Goal: Task Accomplishment & Management: Manage account settings

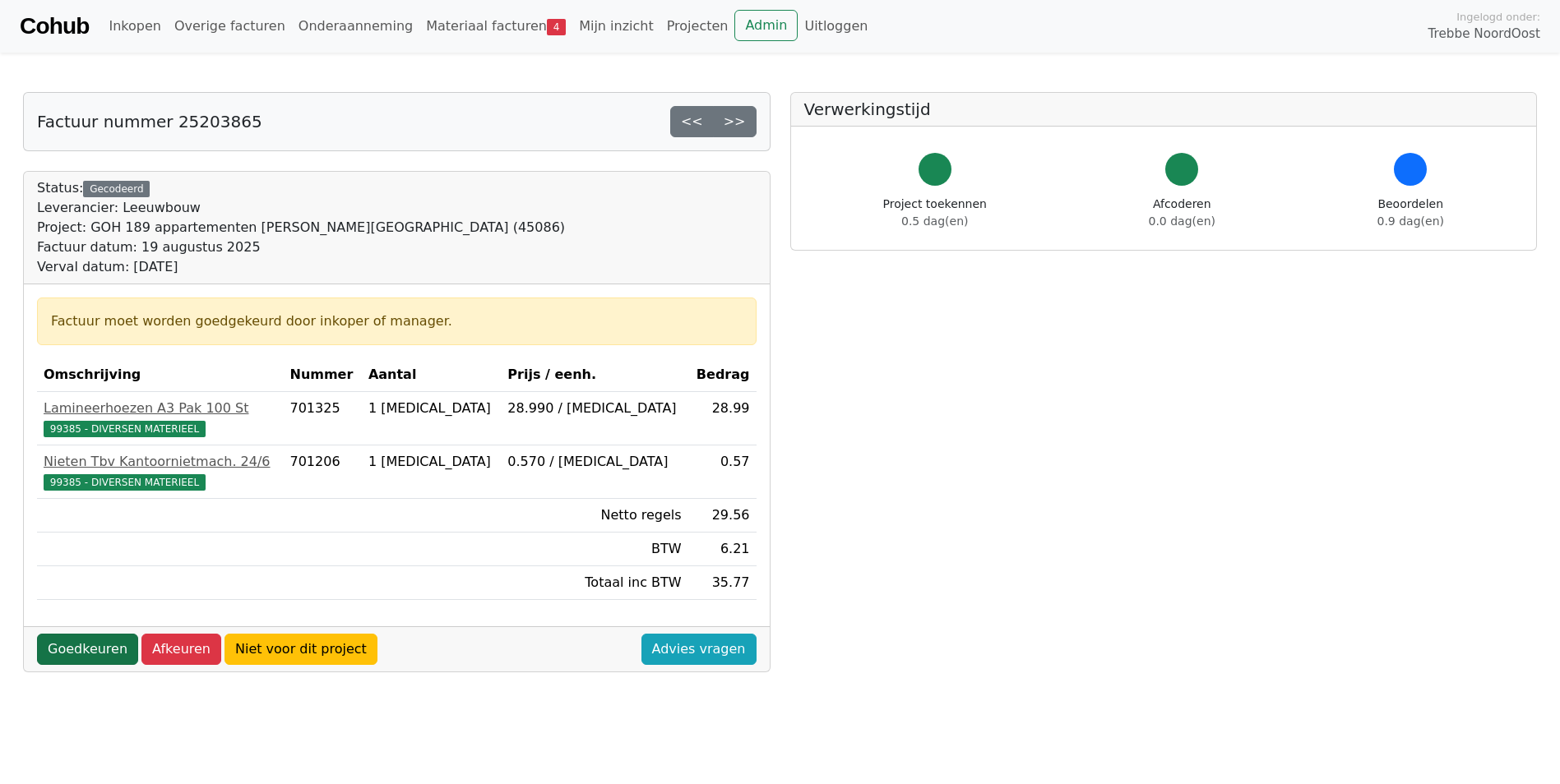
click at [105, 643] on link "Goedkeuren" at bounding box center [87, 649] width 101 height 31
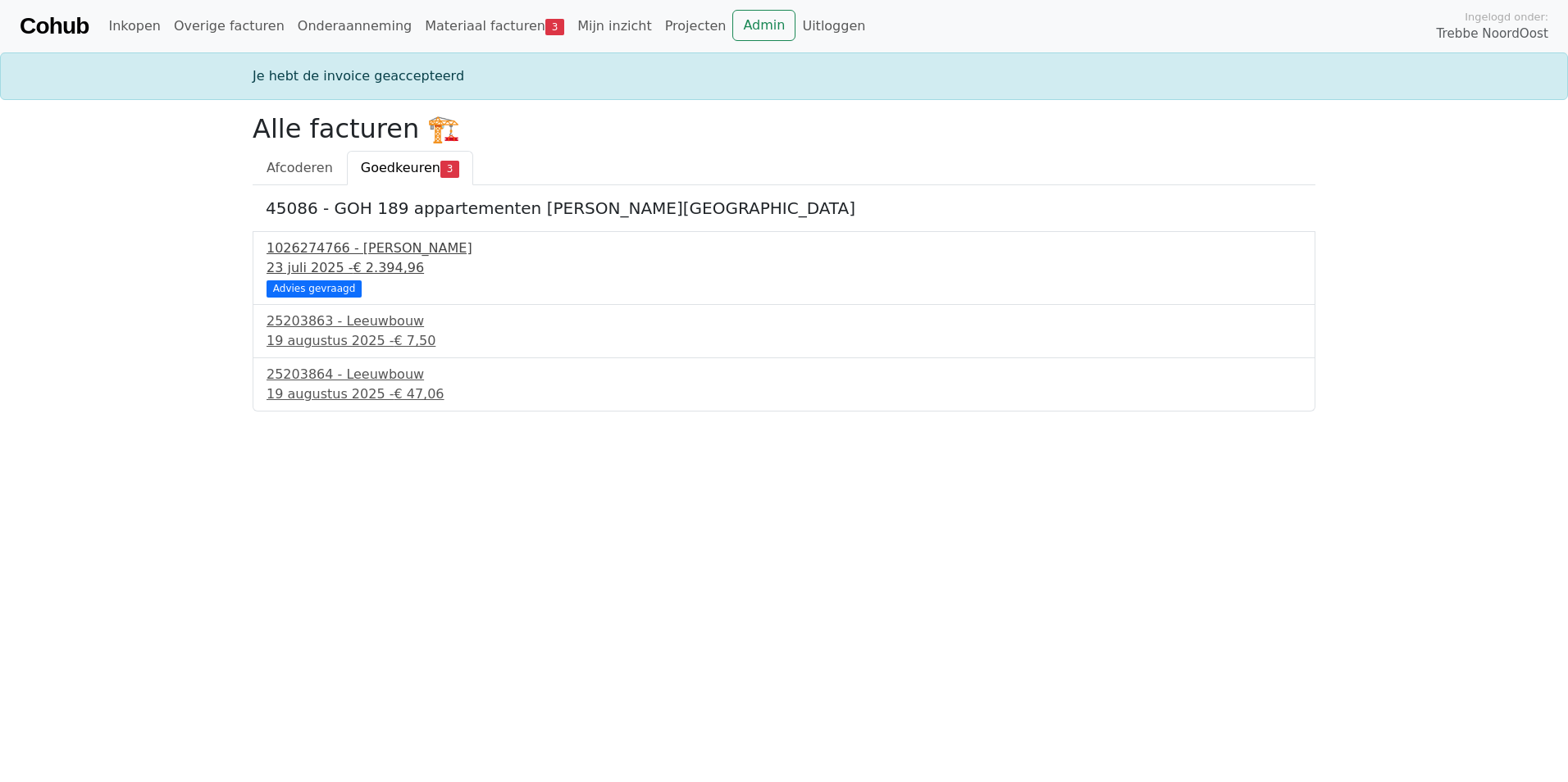
click at [353, 254] on div "1026274766 - Boels Verhuur" at bounding box center [784, 248] width 1035 height 20
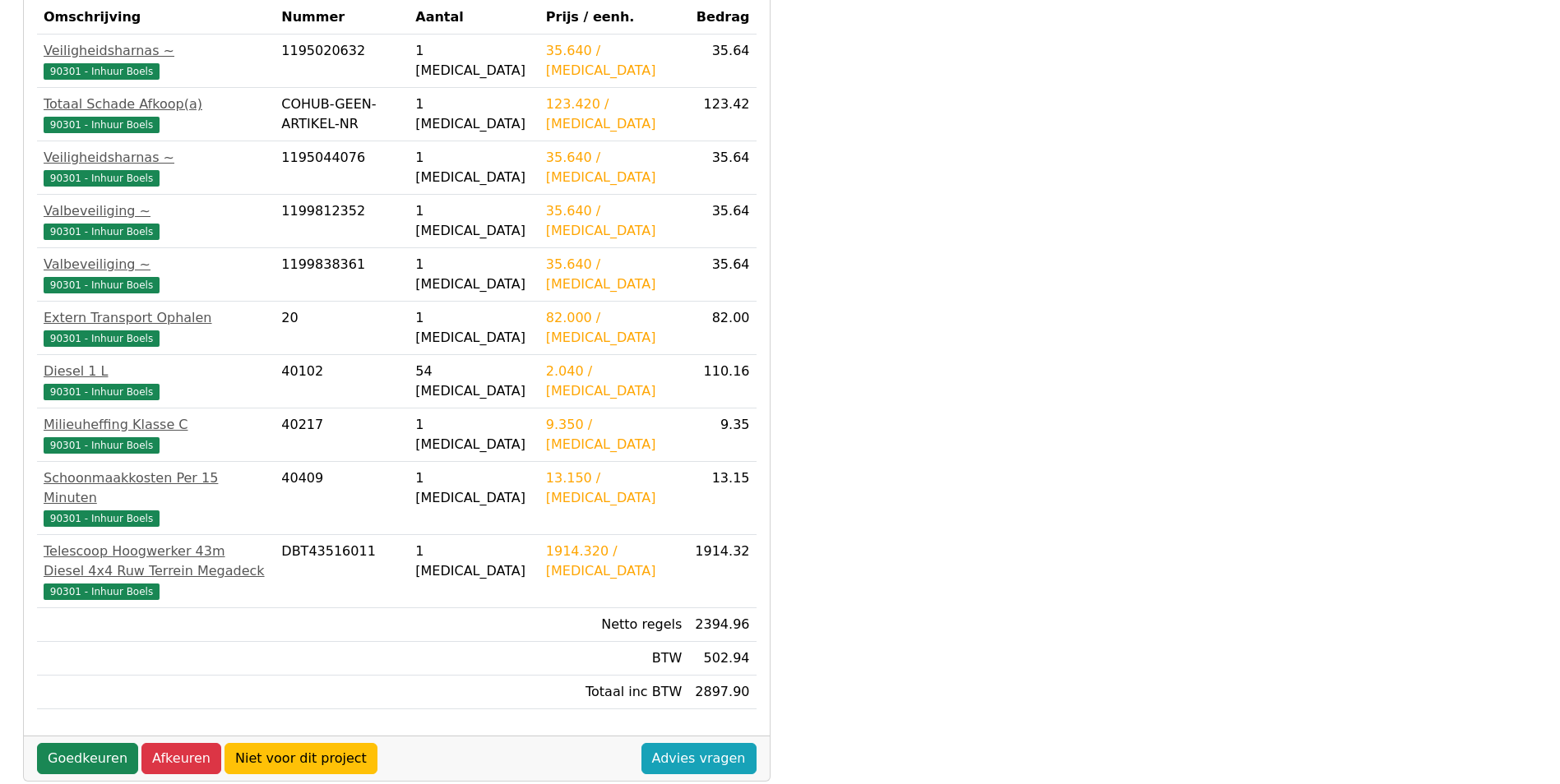
scroll to position [738, 0]
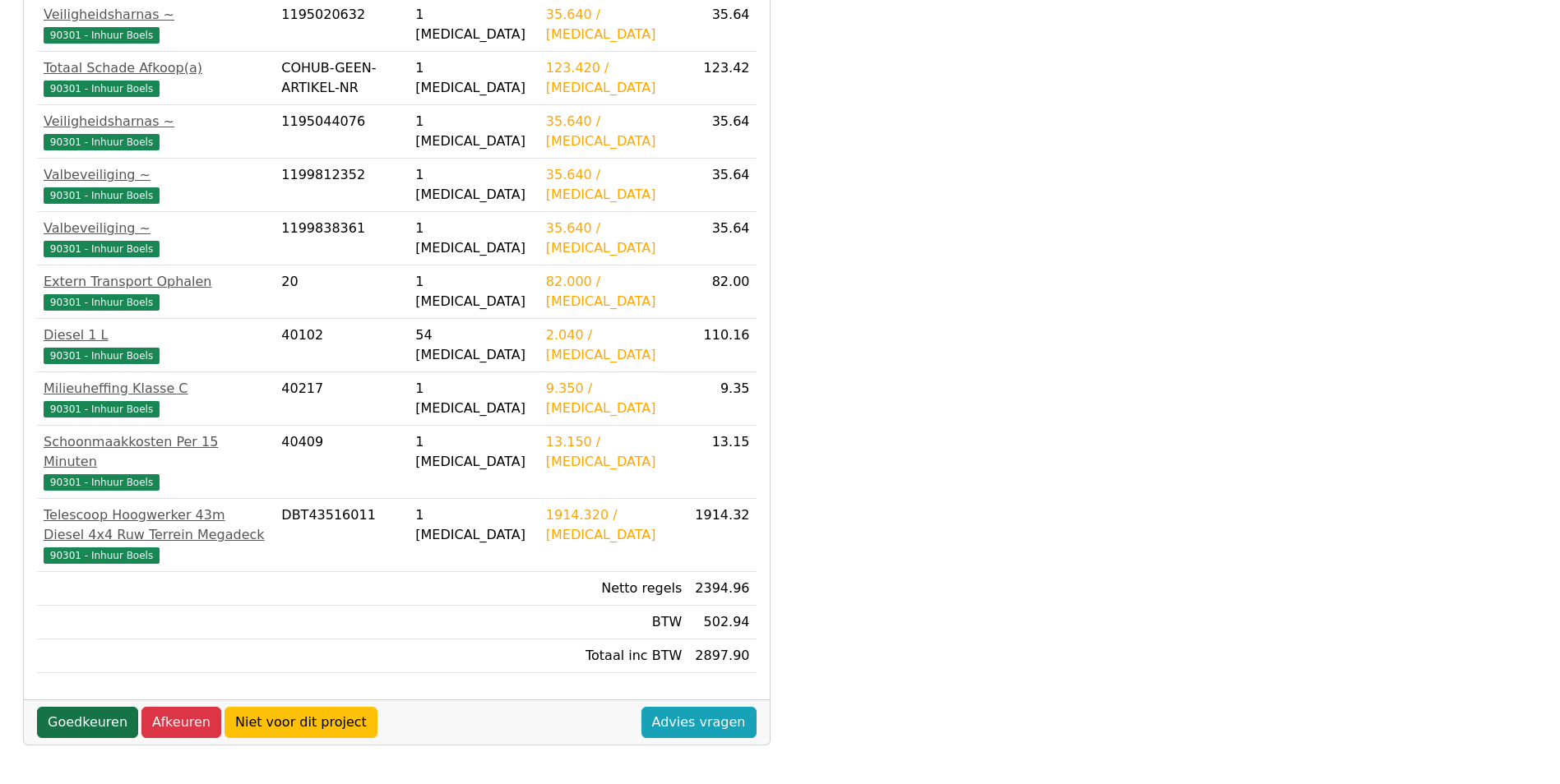
click at [95, 726] on link "Goedkeuren" at bounding box center [87, 723] width 101 height 31
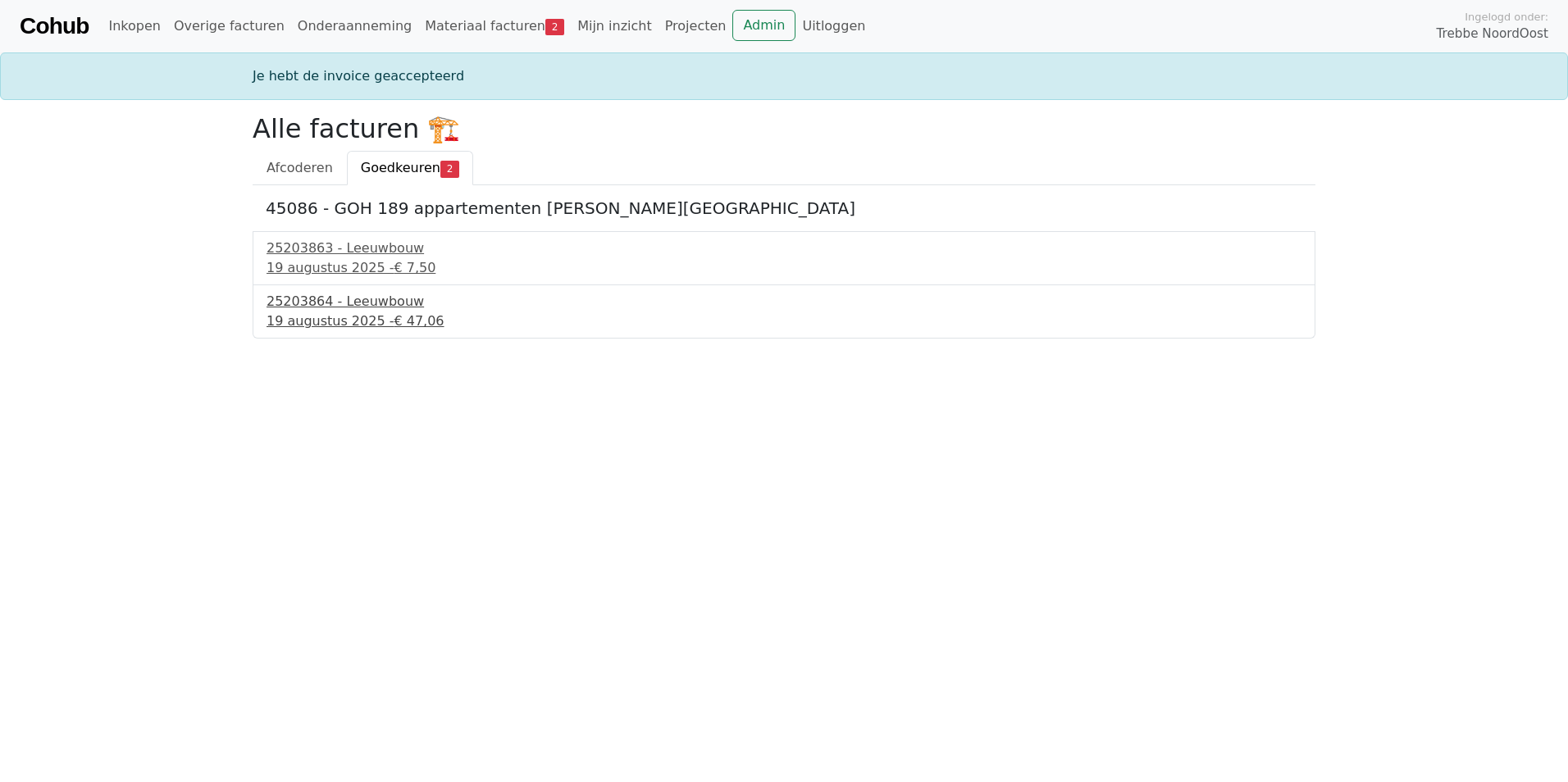
click at [327, 316] on div "19 augustus 2025 - € 47,06" at bounding box center [784, 321] width 1035 height 20
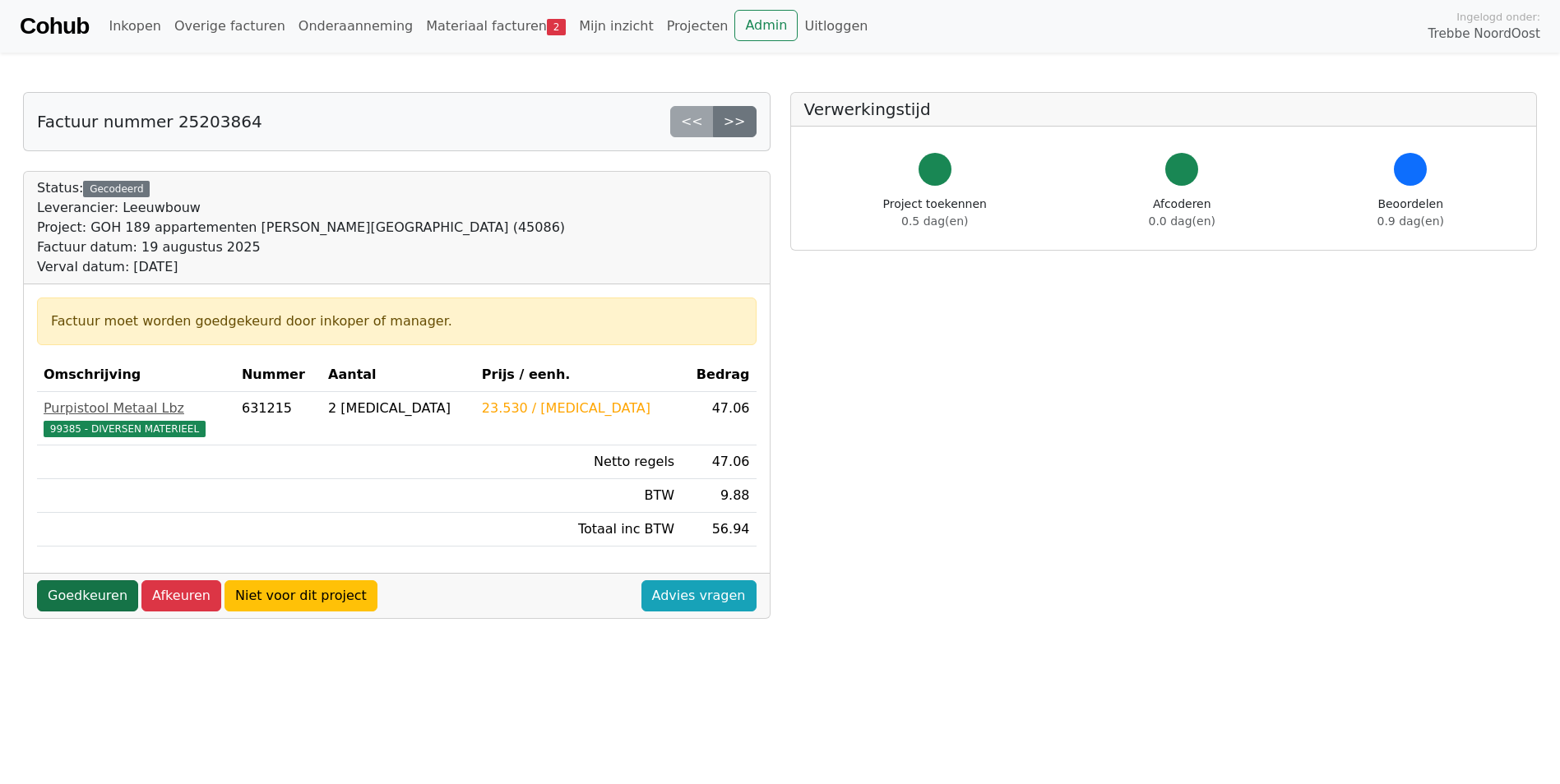
click at [97, 591] on link "Goedkeuren" at bounding box center [87, 596] width 101 height 31
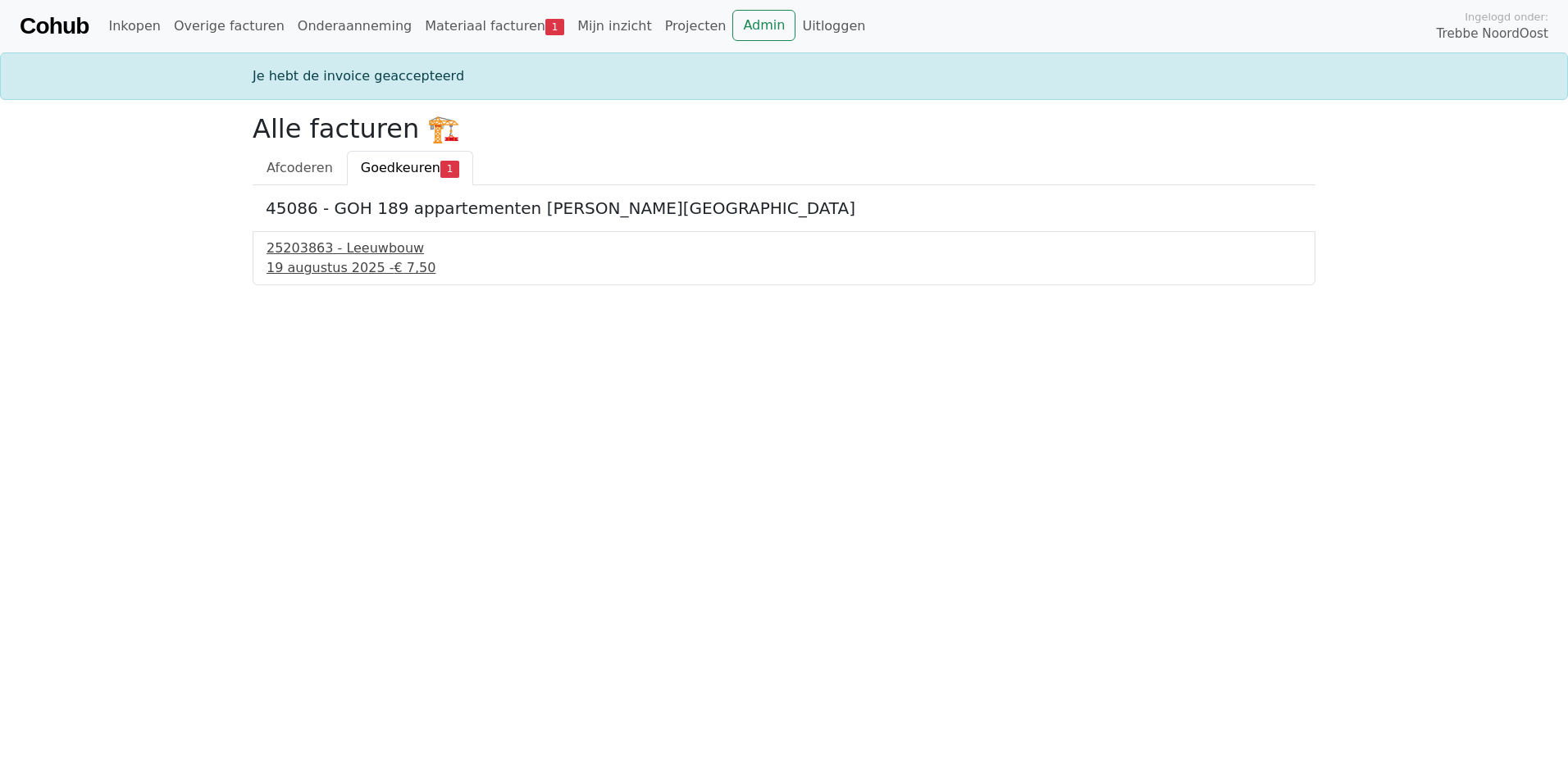
click at [326, 256] on div "25203863 - Leeuwbouw" at bounding box center [784, 248] width 1035 height 20
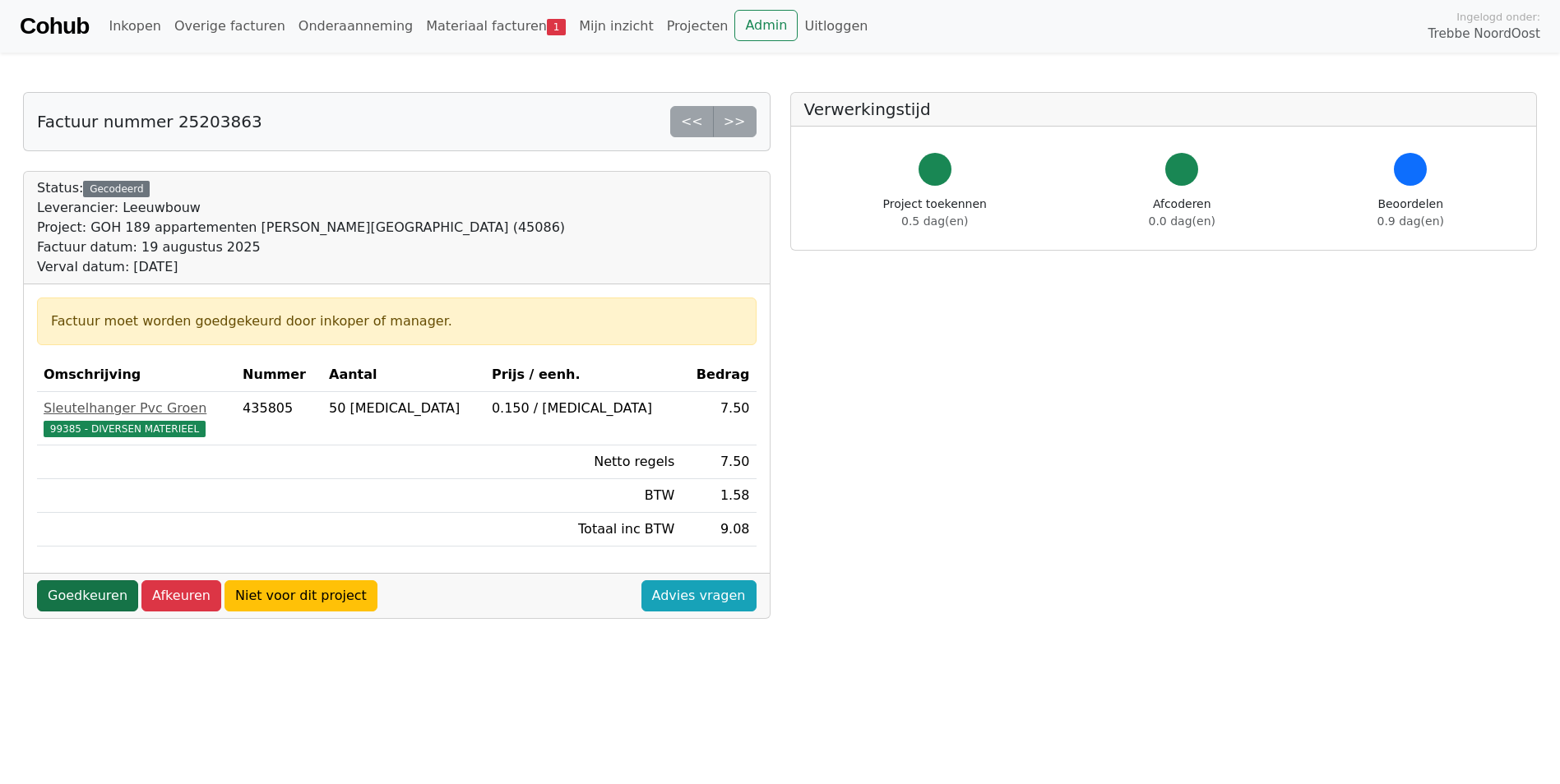
click at [87, 594] on link "Goedkeuren" at bounding box center [87, 596] width 101 height 31
